Goal: Find specific page/section: Find specific page/section

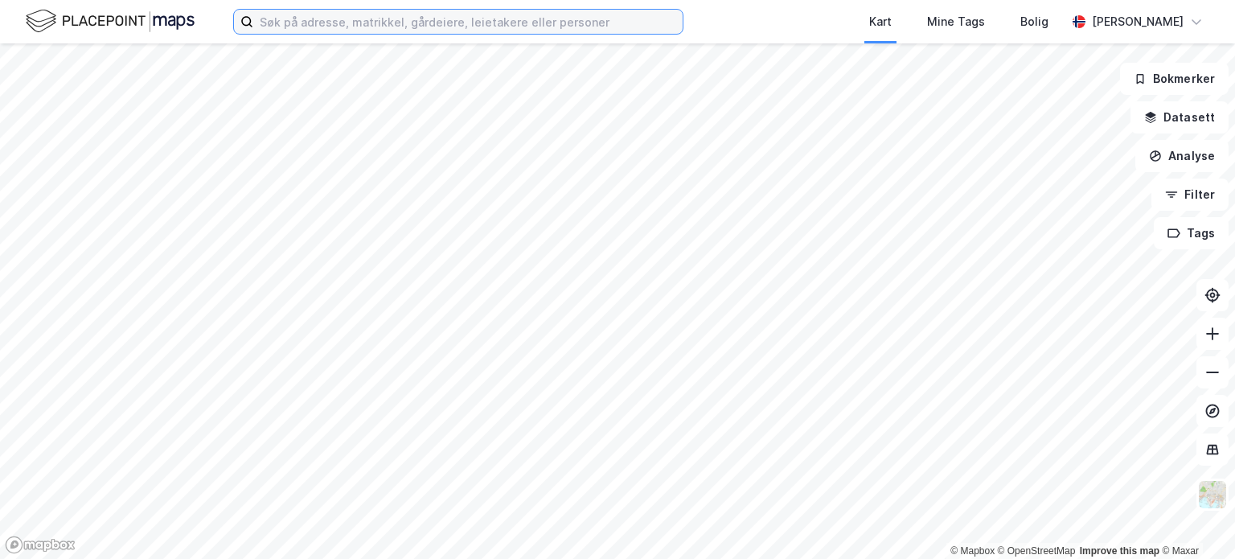
click at [289, 22] on input at bounding box center [467, 22] width 429 height 24
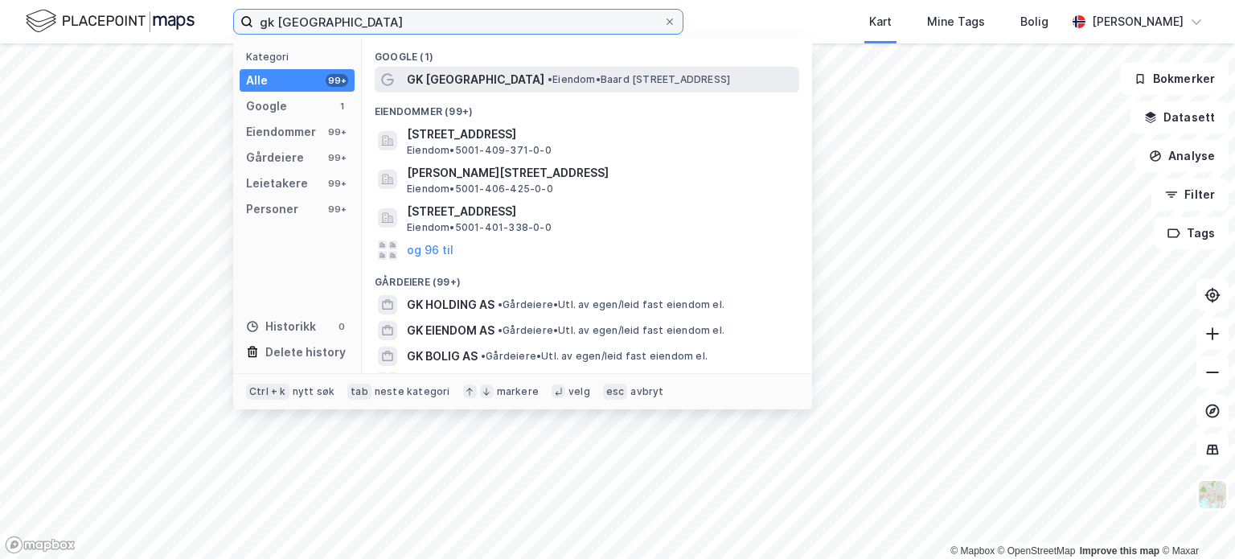
type input "gk [GEOGRAPHIC_DATA]"
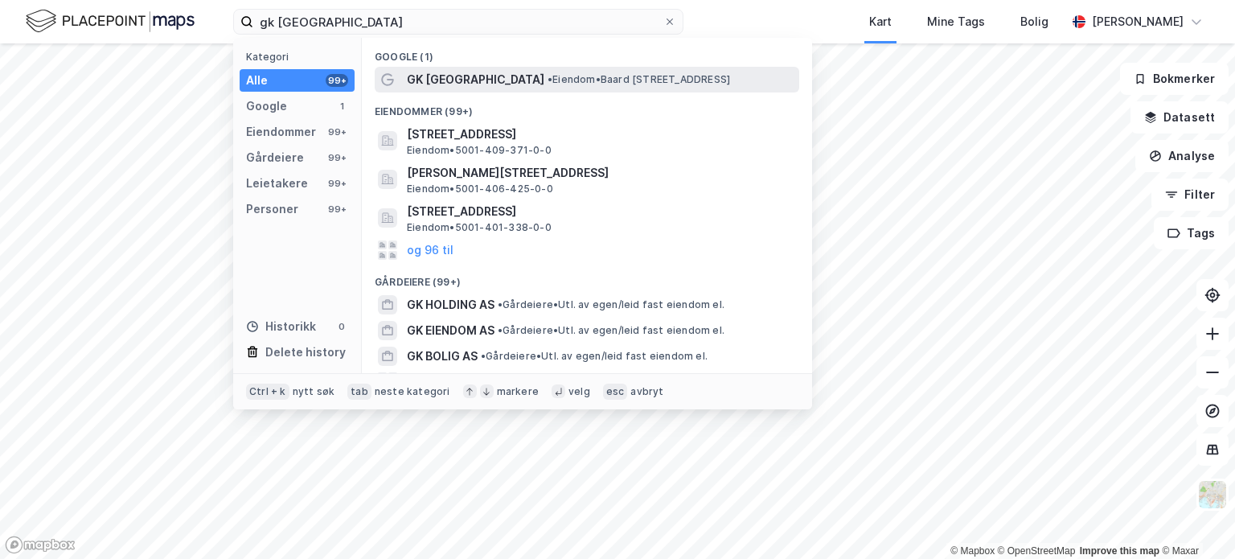
click at [548, 80] on span "• Eiendom • [PERSON_NAME][STREET_ADDRESS]" at bounding box center [639, 79] width 183 height 13
